Goal: Answer question/provide support: Share knowledge or assist other users

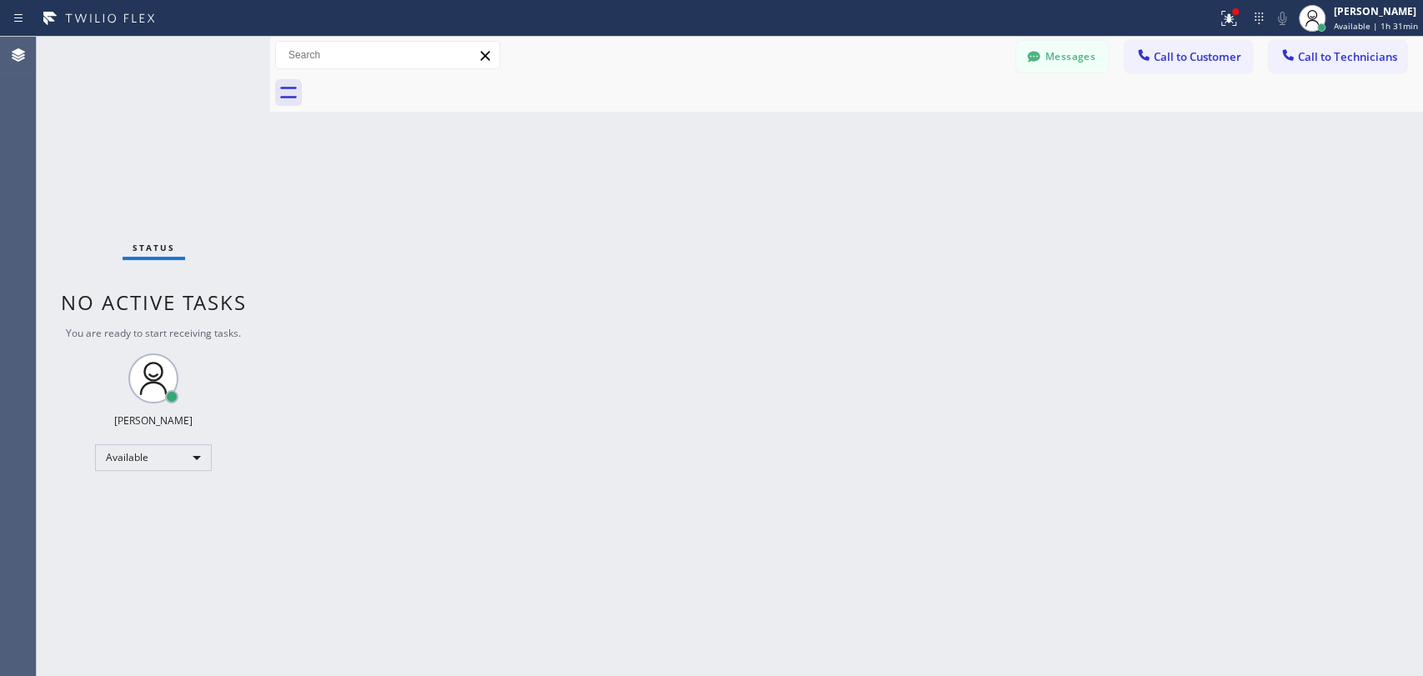
scroll to position [41, 0]
drag, startPoint x: 1329, startPoint y: 57, endPoint x: 1156, endPoint y: 58, distance: 172.6
click at [1328, 57] on span "Call to Technicians" at bounding box center [1347, 56] width 99 height 15
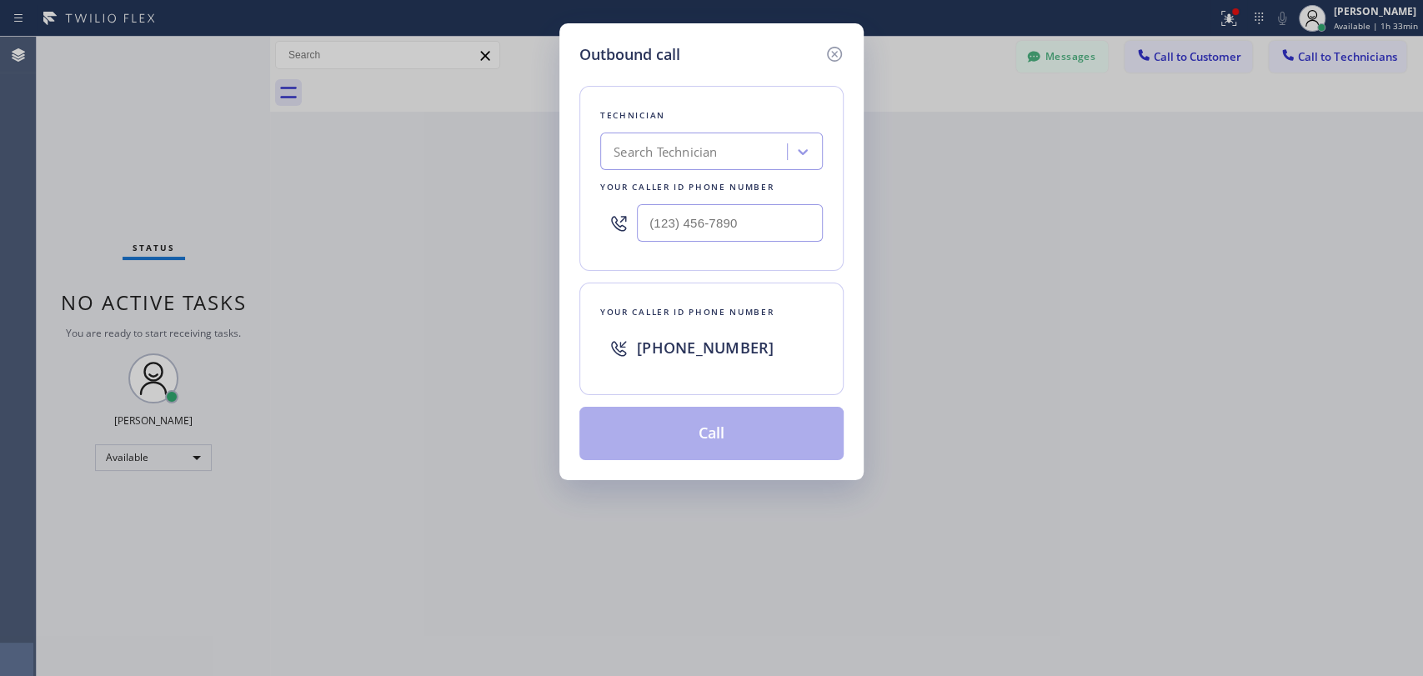
click at [707, 155] on div "Search Technician" at bounding box center [665, 152] width 103 height 19
type input "sevak"
click at [714, 188] on div "[PERSON_NAME]" at bounding box center [711, 187] width 223 height 30
type input "[PHONE_NUMBER]"
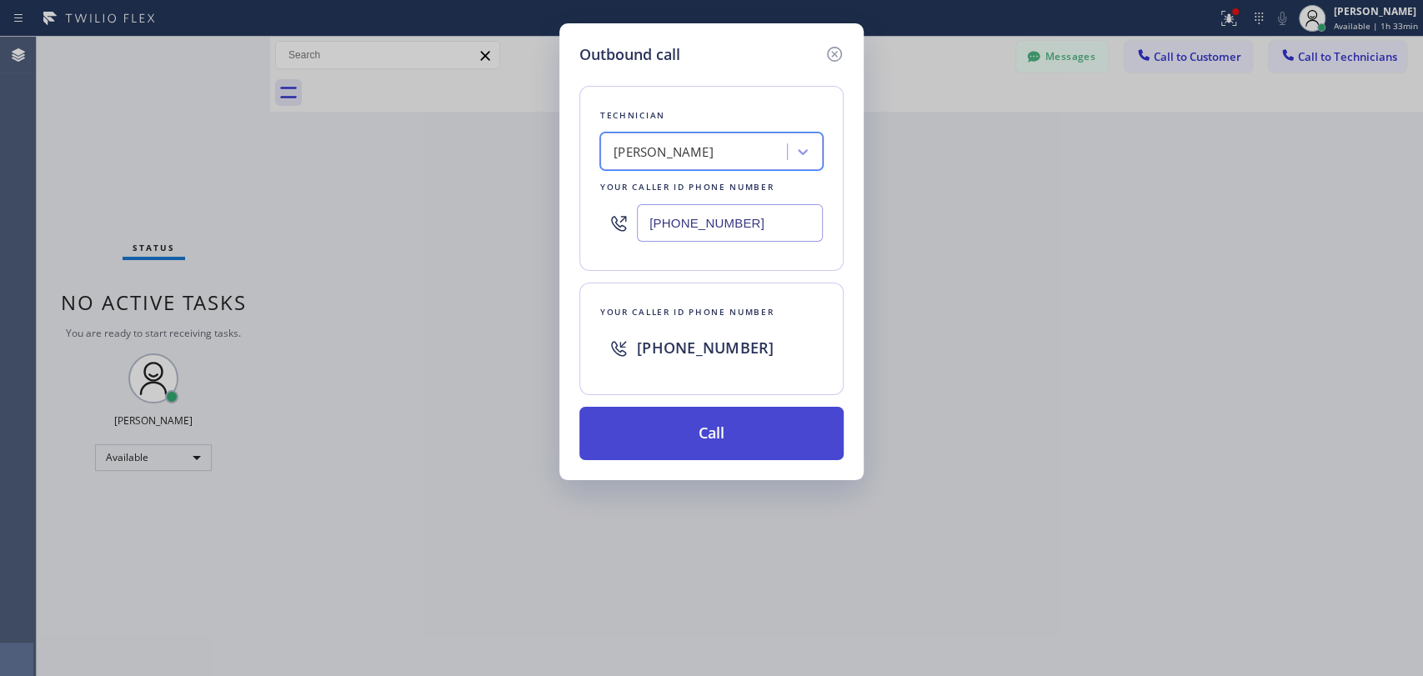
click at [720, 432] on button "Call" at bounding box center [711, 433] width 264 height 53
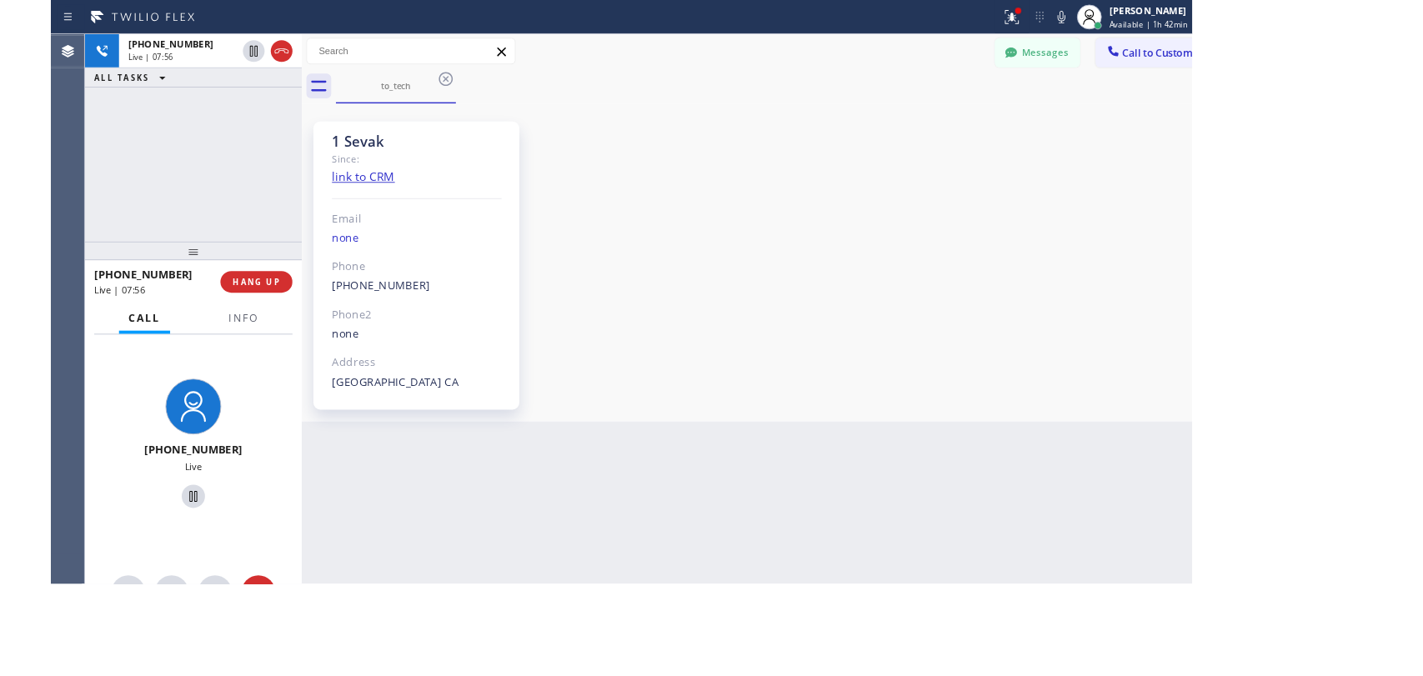
scroll to position [800, 0]
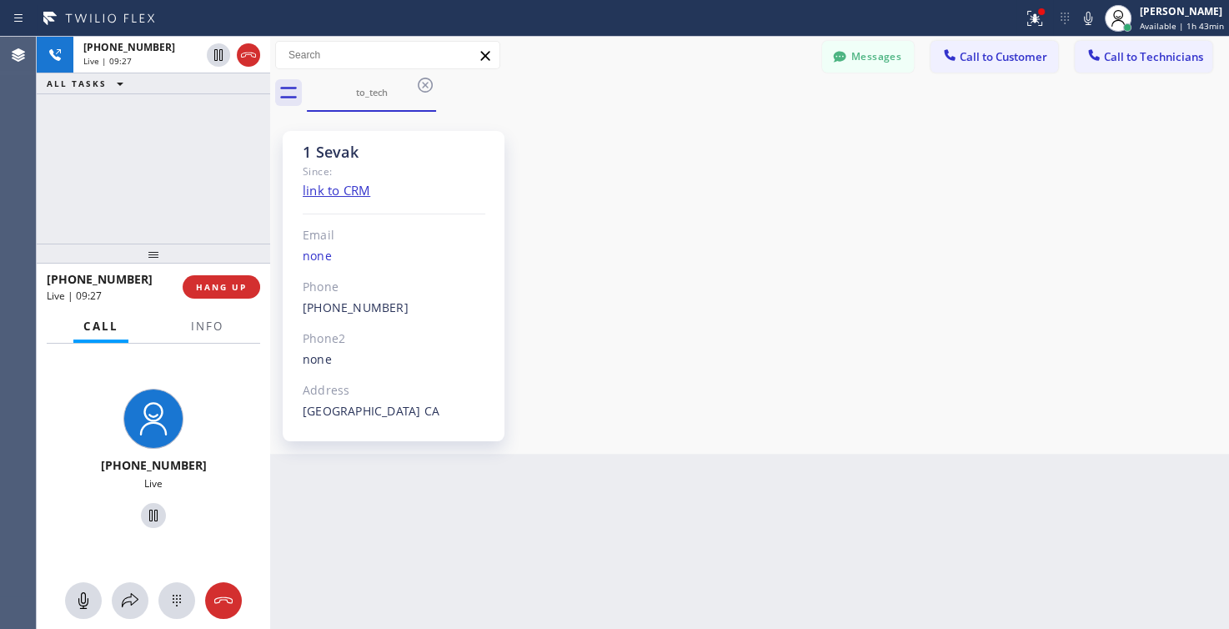
click at [189, 172] on div "[PHONE_NUMBER] Live | 09:27 ALL TASKS ALL TASKS ACTIVE TASKS TASKS IN WRAP UP" at bounding box center [153, 140] width 233 height 207
click at [232, 288] on span "HANG UP" at bounding box center [221, 287] width 51 height 12
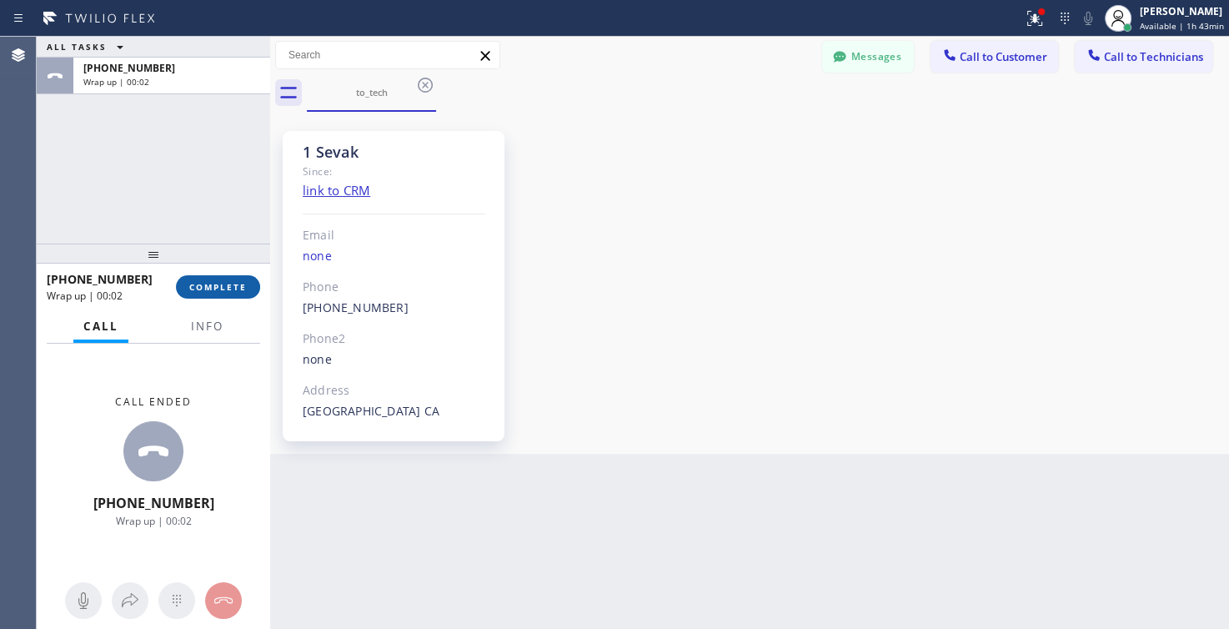
click at [238, 294] on button "COMPLETE" at bounding box center [218, 286] width 84 height 23
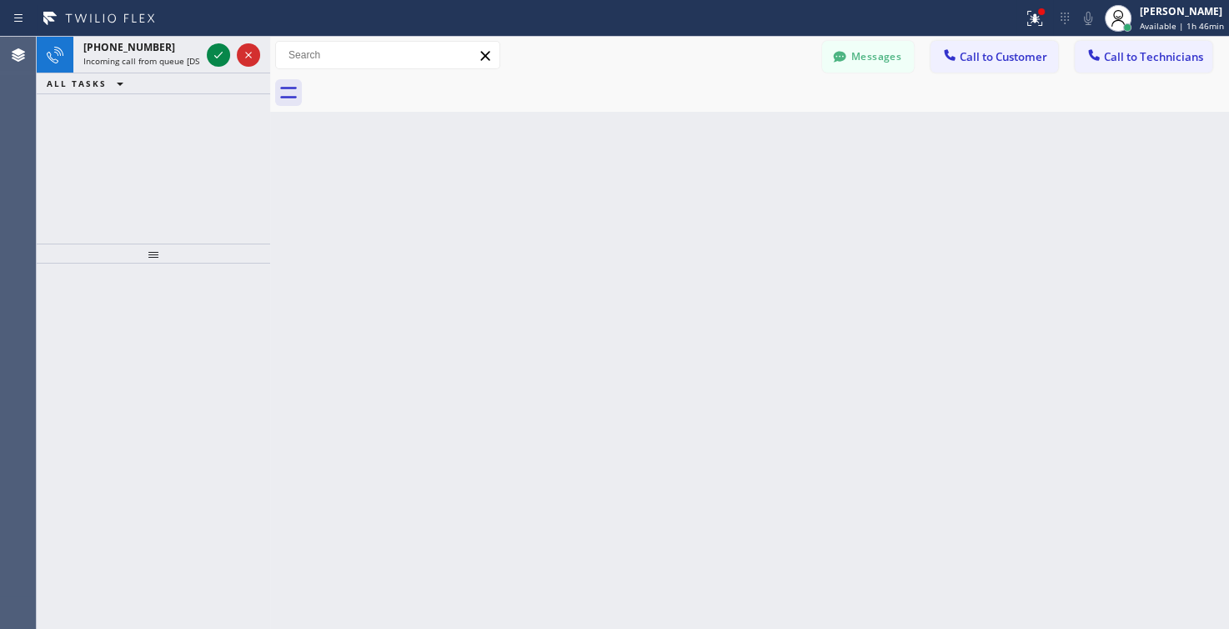
drag, startPoint x: 1020, startPoint y: 317, endPoint x: 990, endPoint y: 283, distance: 44.9
click at [1020, 316] on div "Back to Dashboard Change Sender ID Customers Technicians AW [PERSON_NAME] [DATE…" at bounding box center [749, 333] width 959 height 592
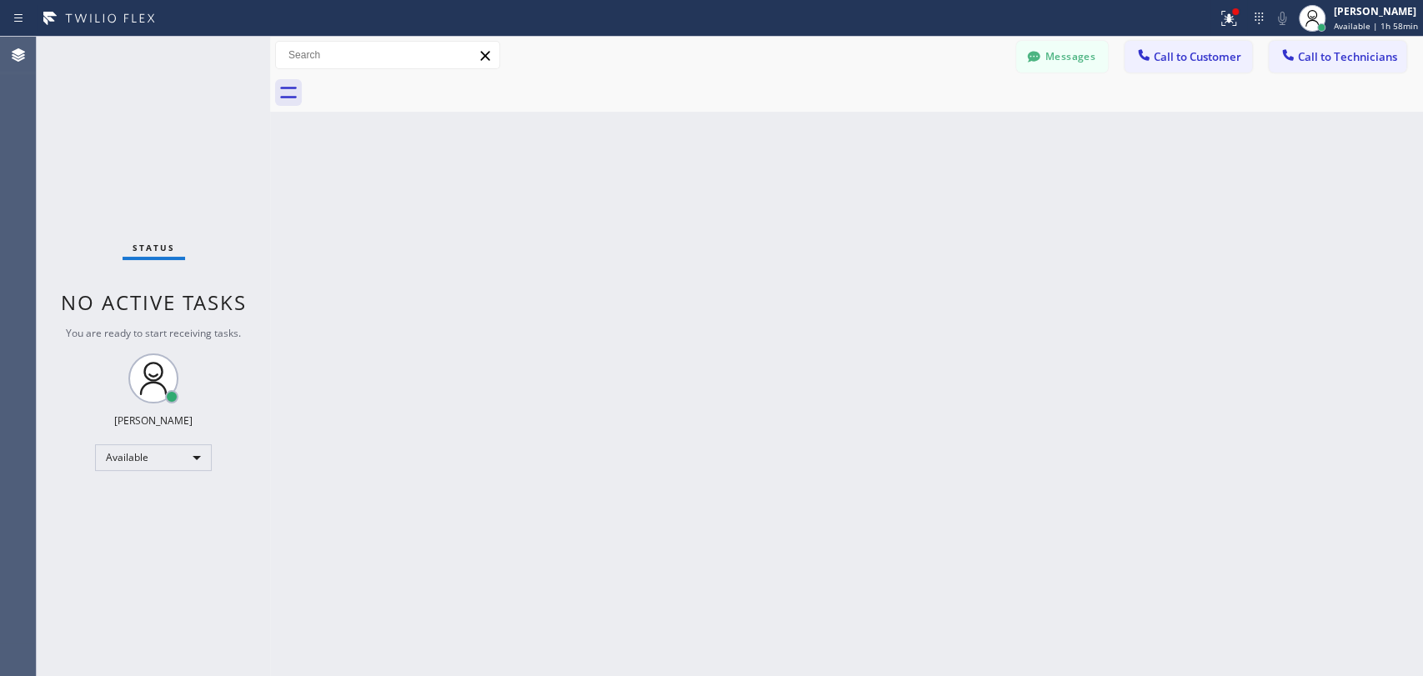
scroll to position [785, 0]
click at [1319, 50] on span "Call to Technicians" at bounding box center [1347, 56] width 99 height 15
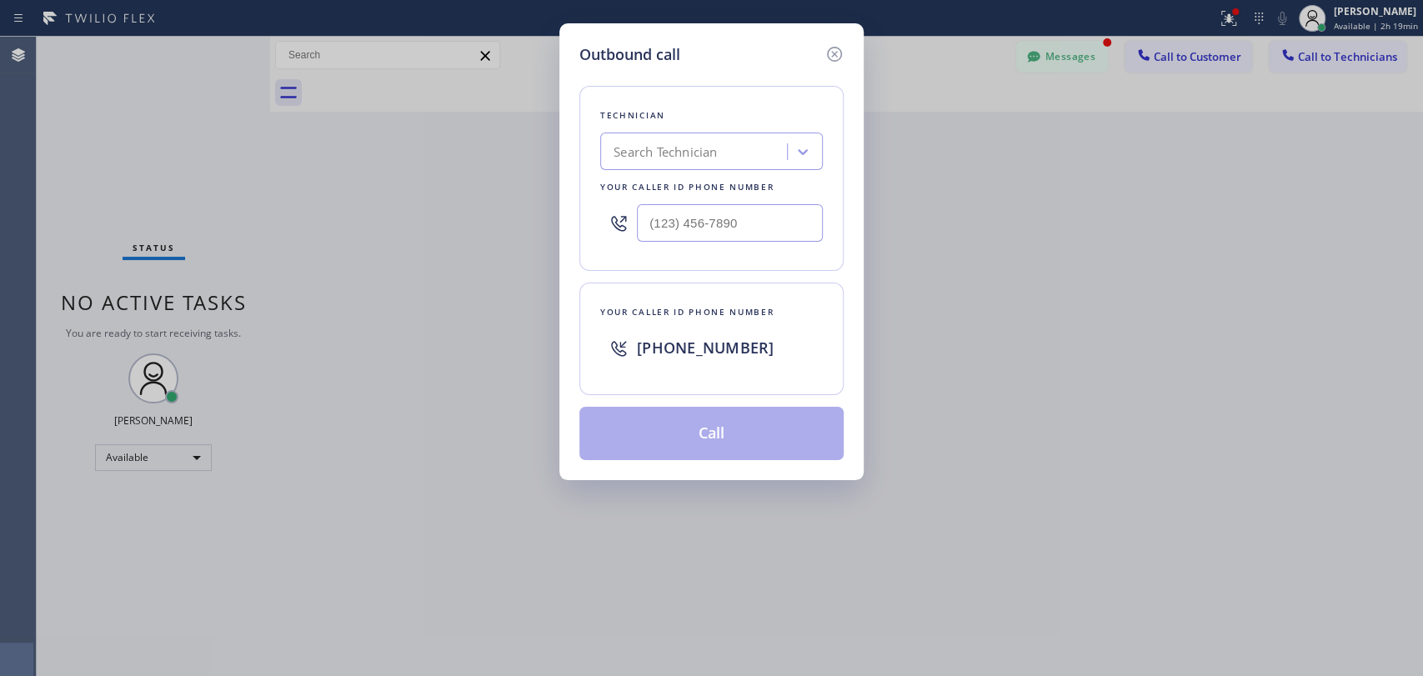
click at [647, 167] on div "Search Technician" at bounding box center [711, 152] width 223 height 38
click at [654, 155] on div "Search Technician" at bounding box center [665, 152] width 103 height 19
click at [654, 154] on div "Search Technician" at bounding box center [665, 152] width 103 height 19
type input "e"
type input "[PERSON_NAME]"
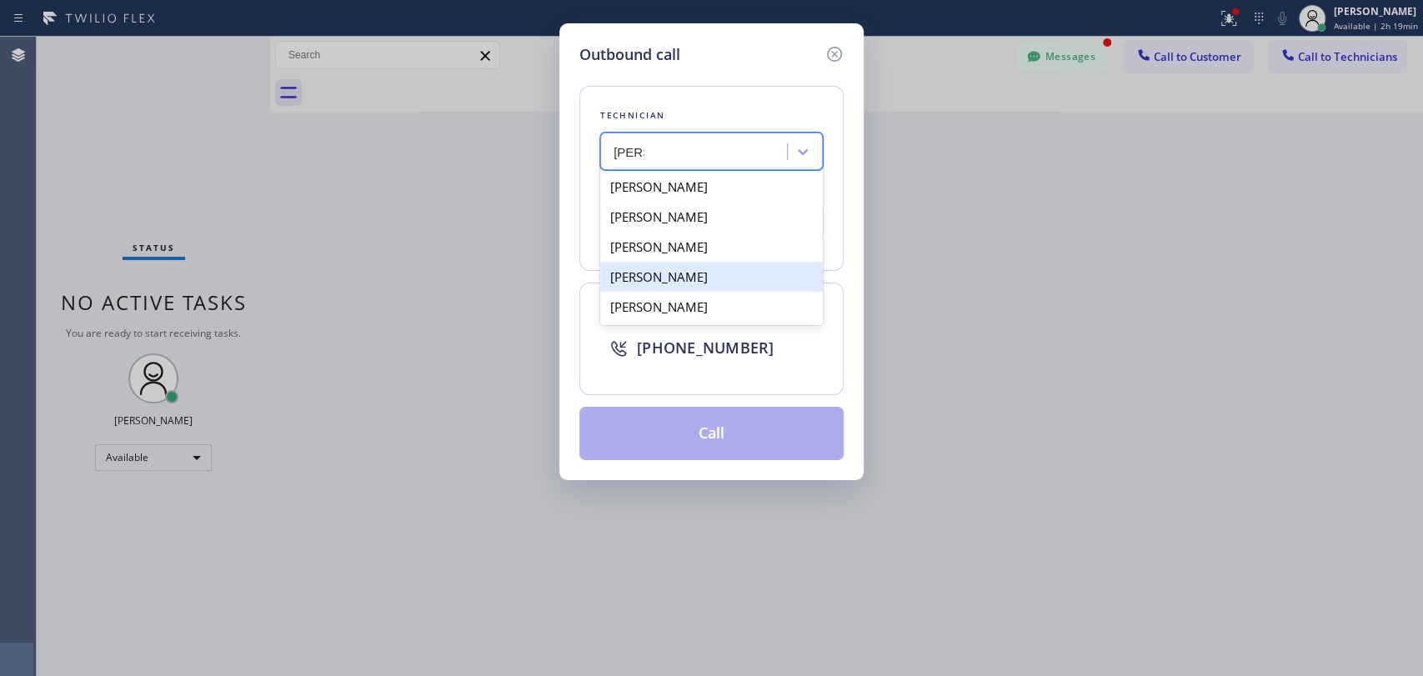
click at [729, 282] on div "[PERSON_NAME]" at bounding box center [711, 277] width 223 height 30
type input "[PHONE_NUMBER]"
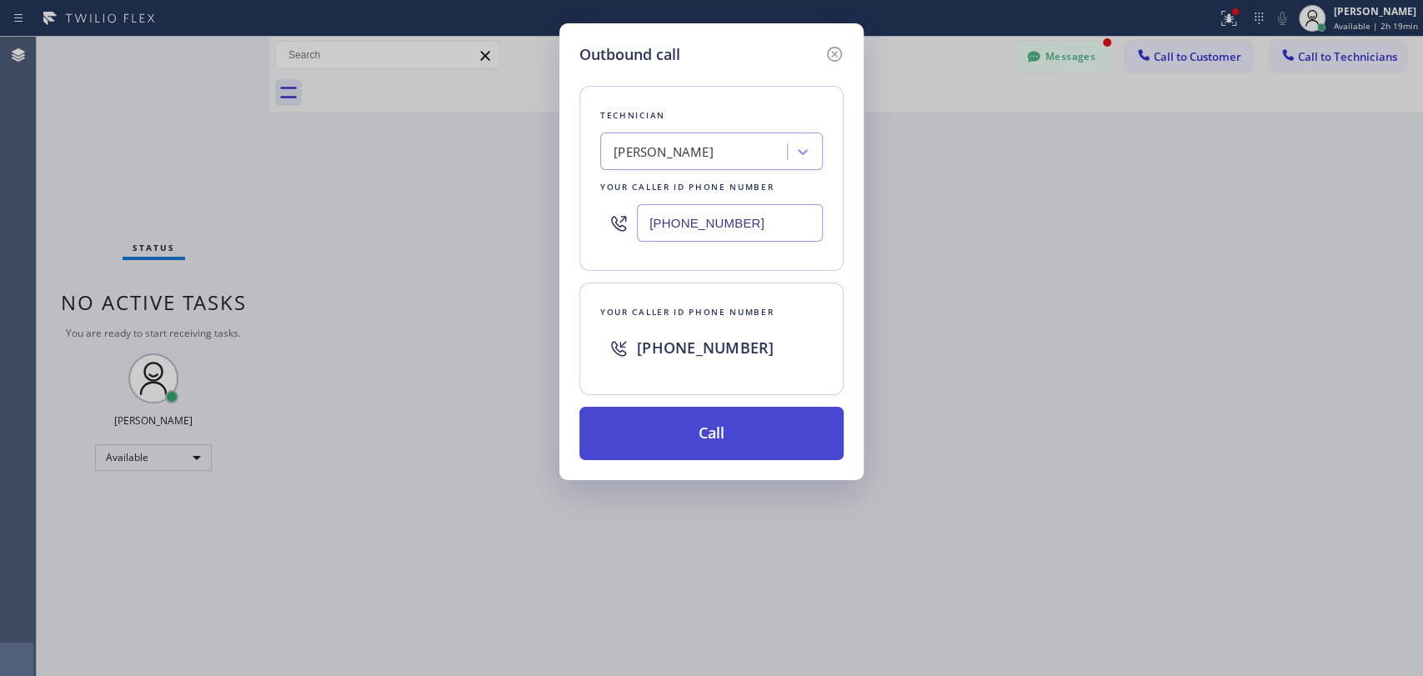
click at [701, 429] on button "Call" at bounding box center [711, 433] width 264 height 53
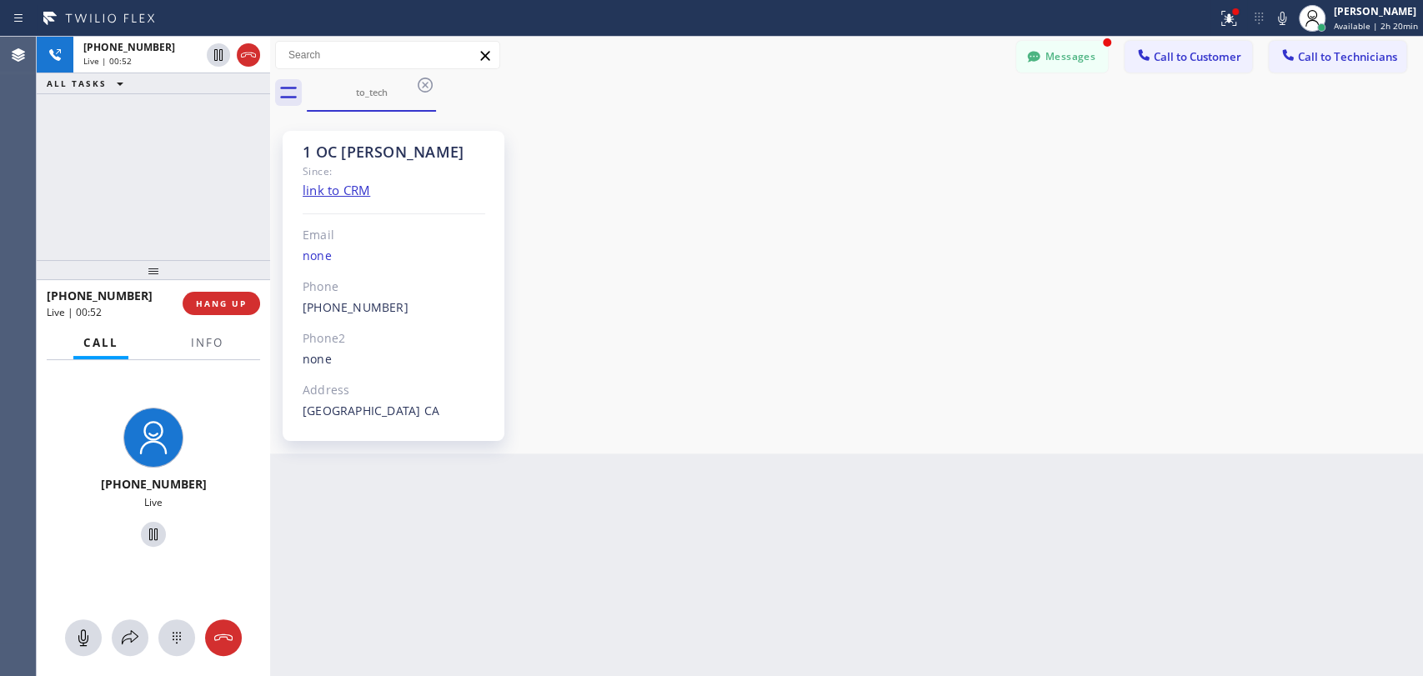
click at [173, 188] on div "[PHONE_NUMBER] Live | 00:52 ALL TASKS ALL TASKS ACTIVE TASKS TASKS IN WRAP UP" at bounding box center [153, 148] width 233 height 223
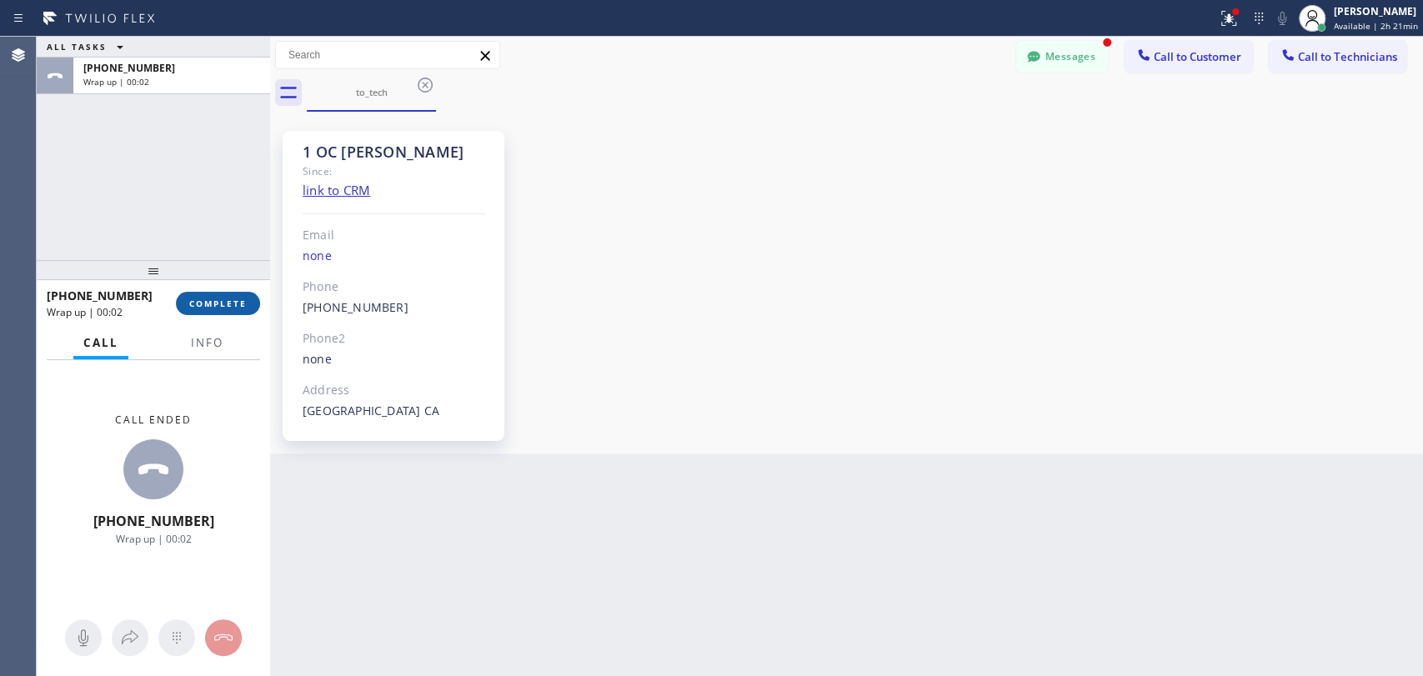
drag, startPoint x: 226, startPoint y: 305, endPoint x: 316, endPoint y: 336, distance: 95.2
click at [227, 303] on span "COMPLETE" at bounding box center [218, 304] width 58 height 12
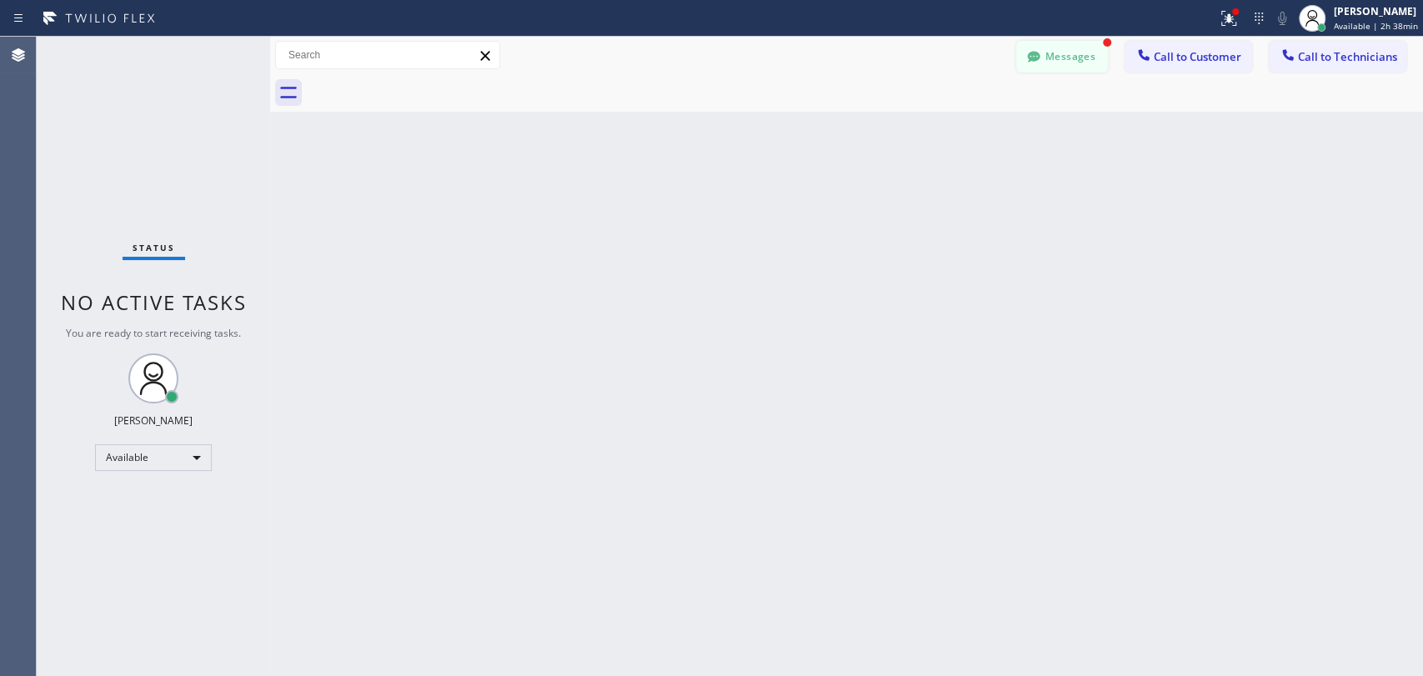
click at [1082, 59] on button "Messages" at bounding box center [1062, 57] width 92 height 32
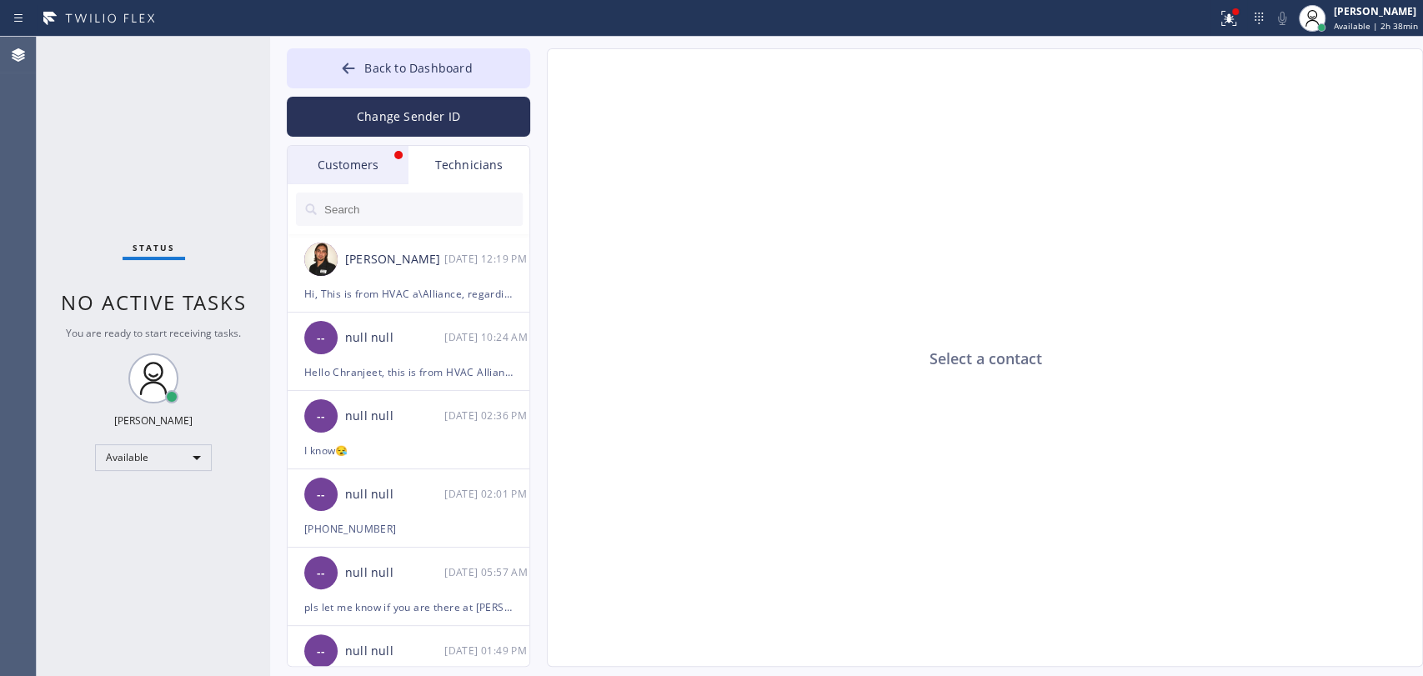
click at [338, 167] on div "Customers" at bounding box center [348, 165] width 121 height 38
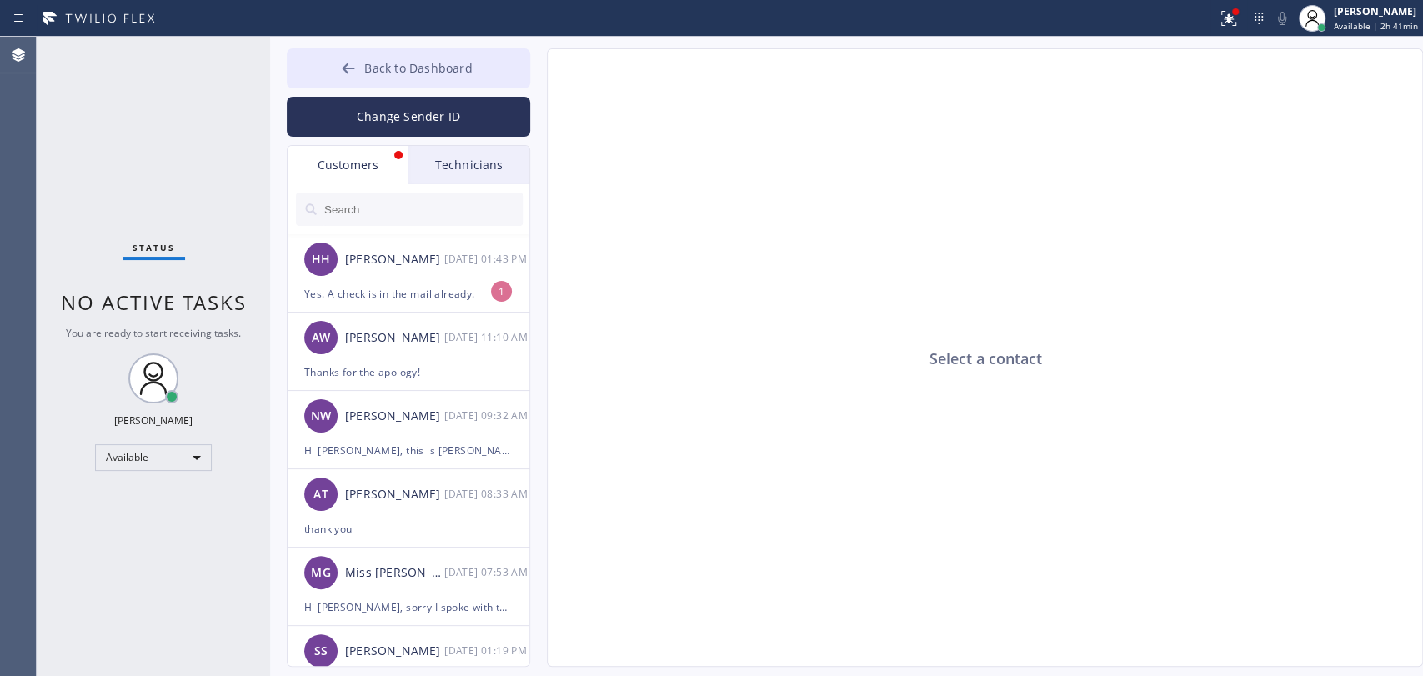
click at [454, 75] on span "Back to Dashboard" at bounding box center [418, 68] width 108 height 16
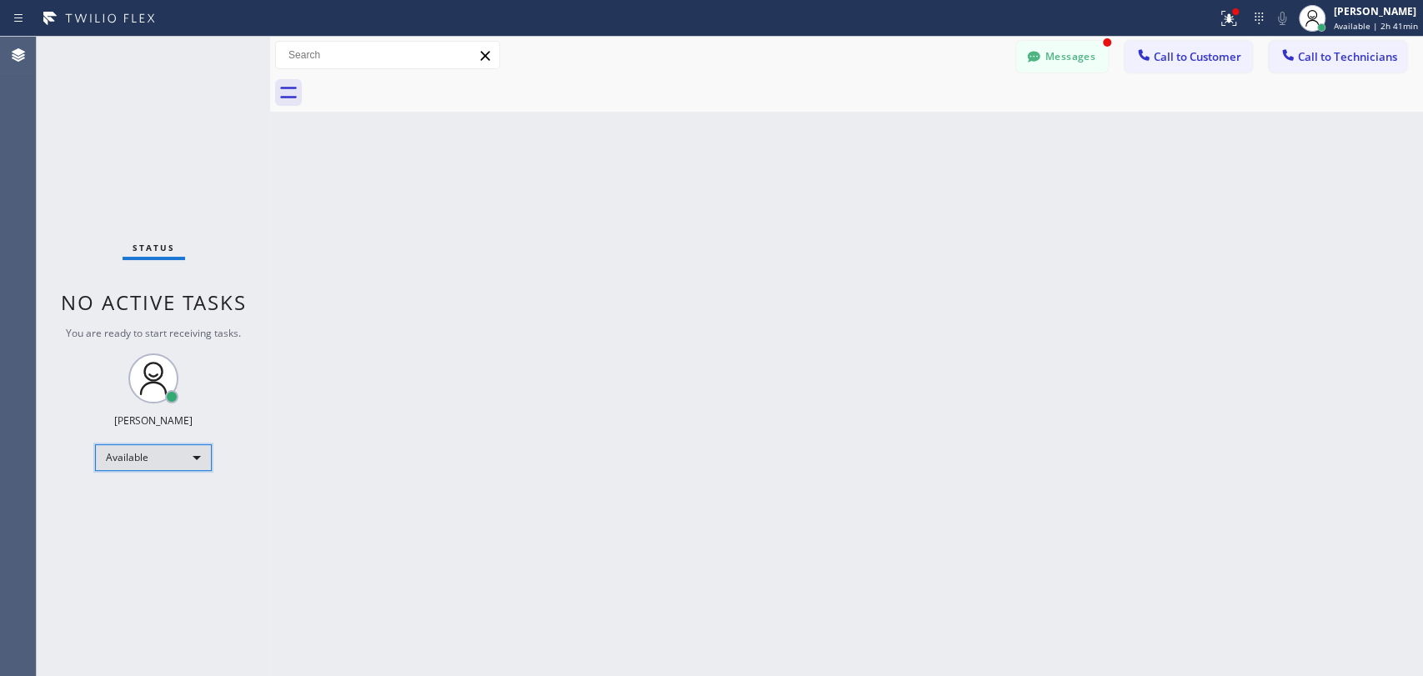
click at [167, 456] on div "Available" at bounding box center [153, 457] width 117 height 27
click at [162, 486] on li "Offline" at bounding box center [152, 479] width 113 height 20
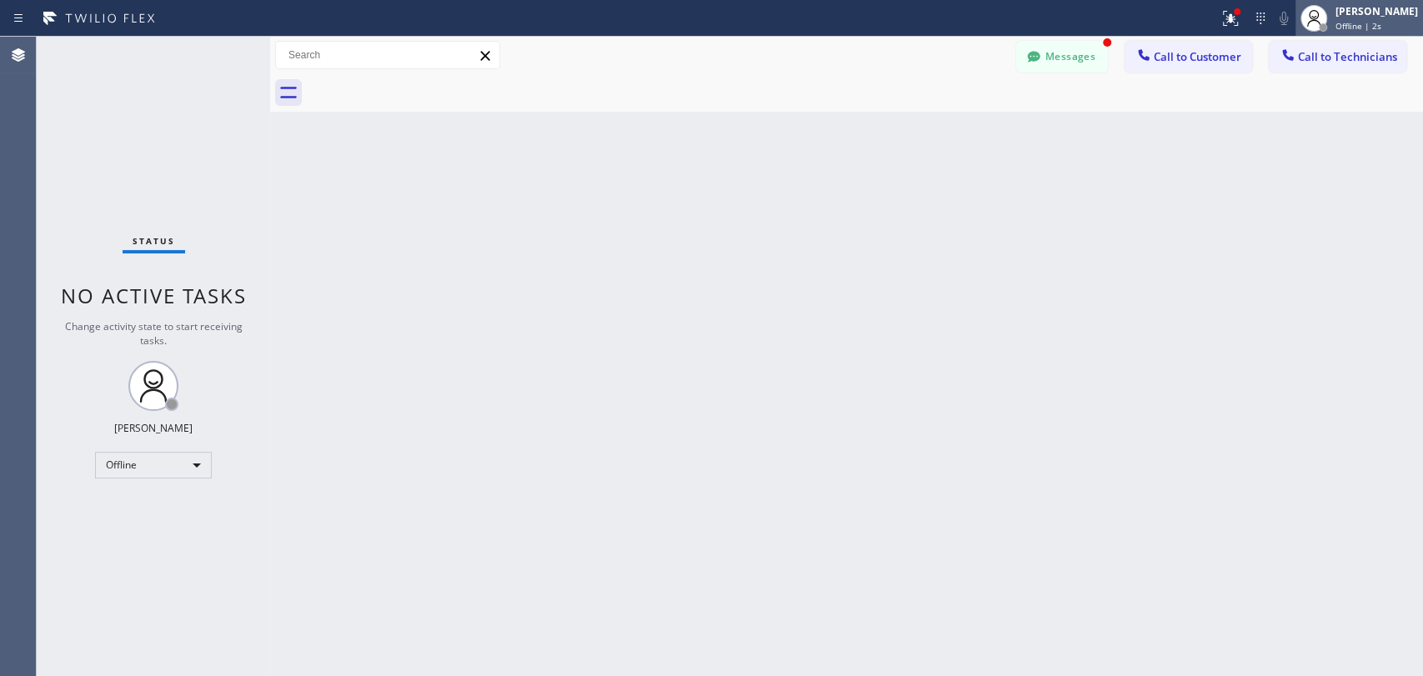
click at [1321, 17] on div at bounding box center [1314, 18] width 37 height 37
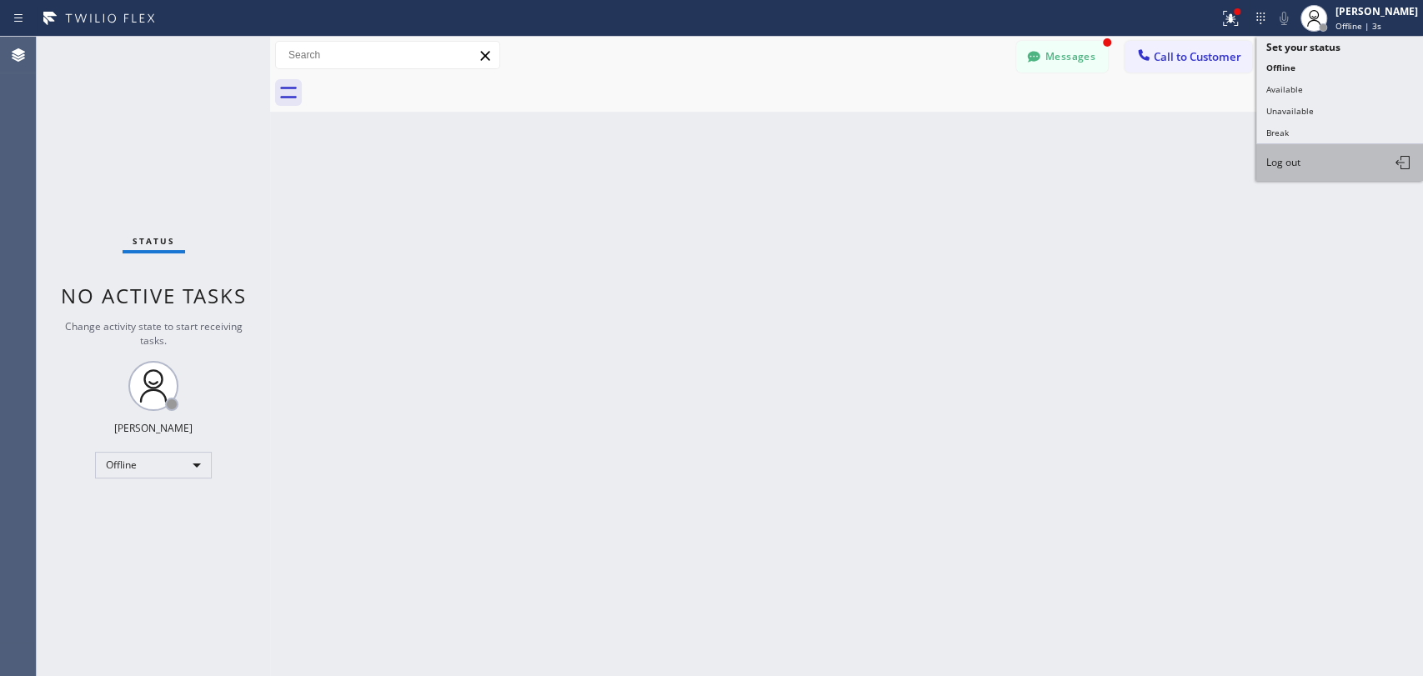
click at [1309, 153] on button "Log out" at bounding box center [1339, 162] width 167 height 37
